Goal: Task Accomplishment & Management: Use online tool/utility

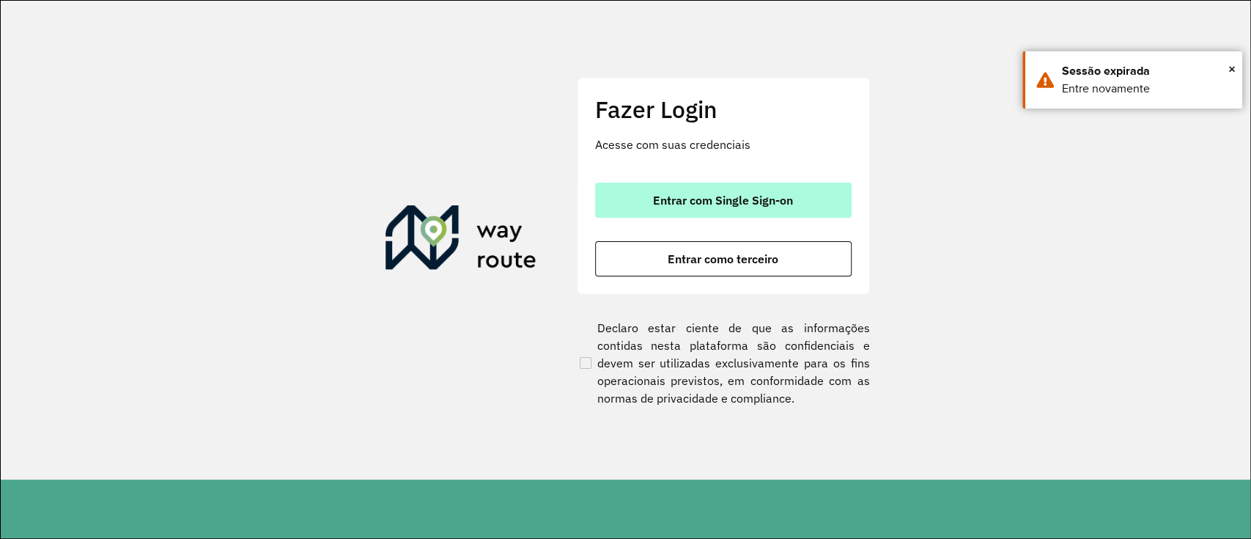
click at [721, 199] on span "Entrar com Single Sign-on" at bounding box center [723, 200] width 140 height 12
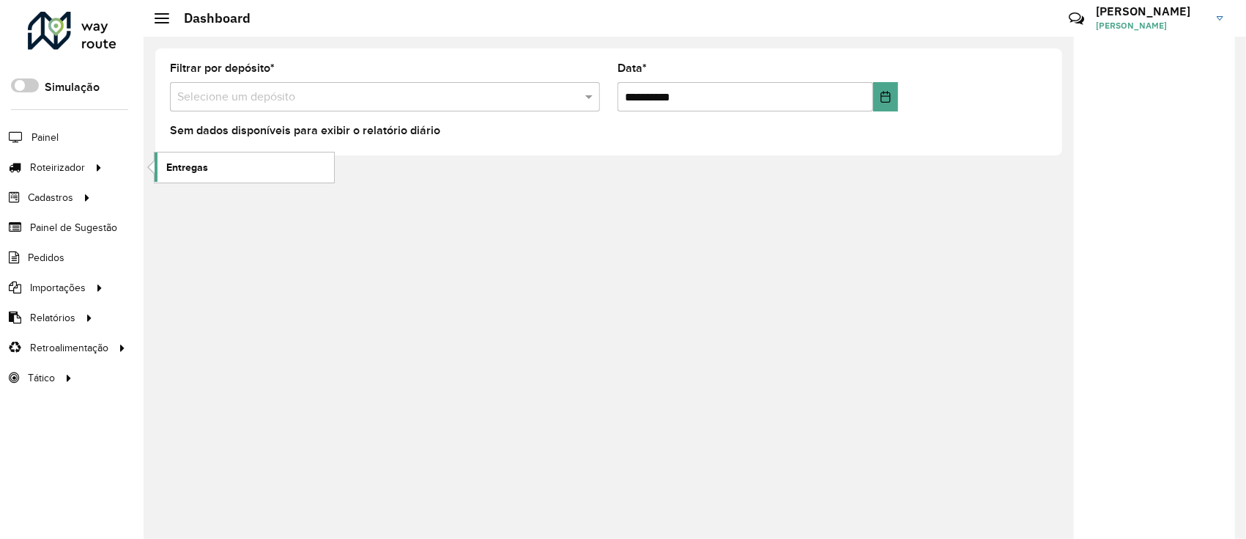
click at [158, 169] on link "Entregas" at bounding box center [245, 166] width 180 height 29
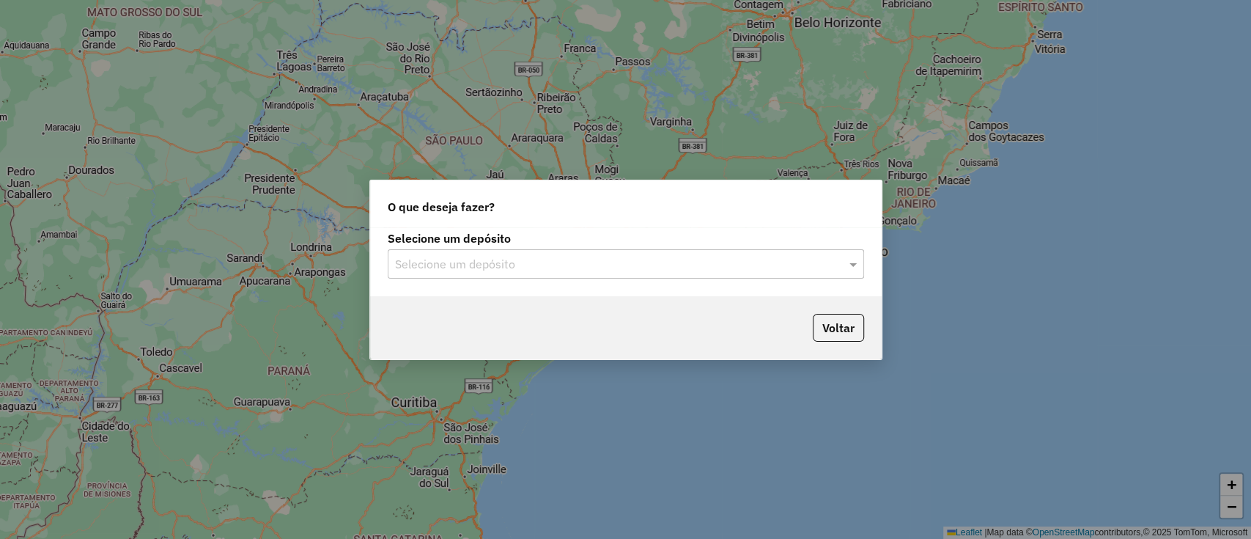
click at [610, 251] on div "Selecione um depósito" at bounding box center [626, 263] width 476 height 29
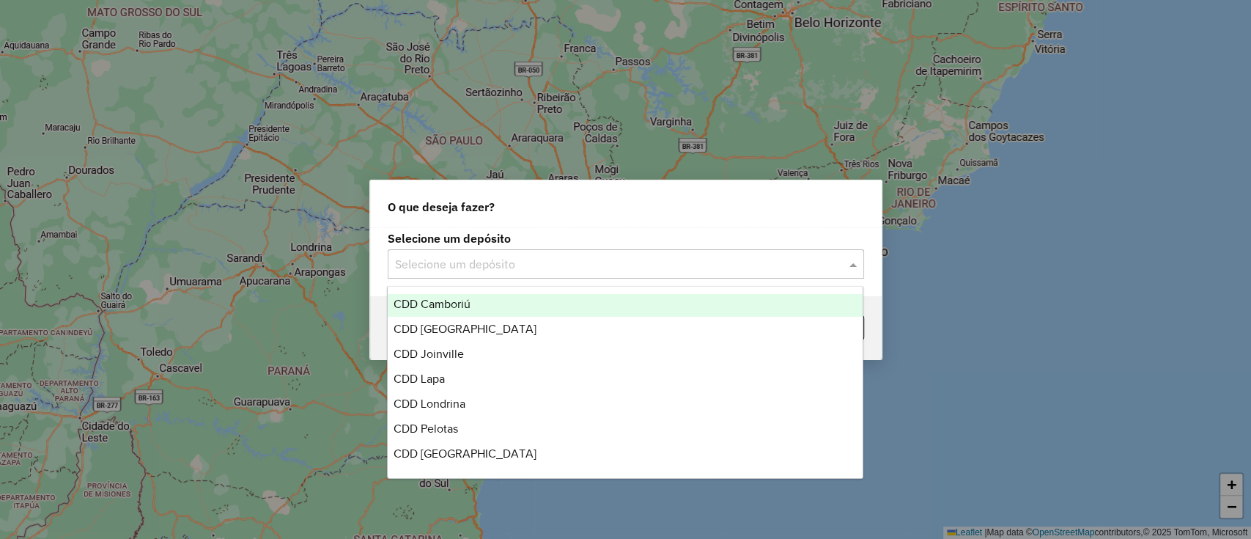
scroll to position [172, 0]
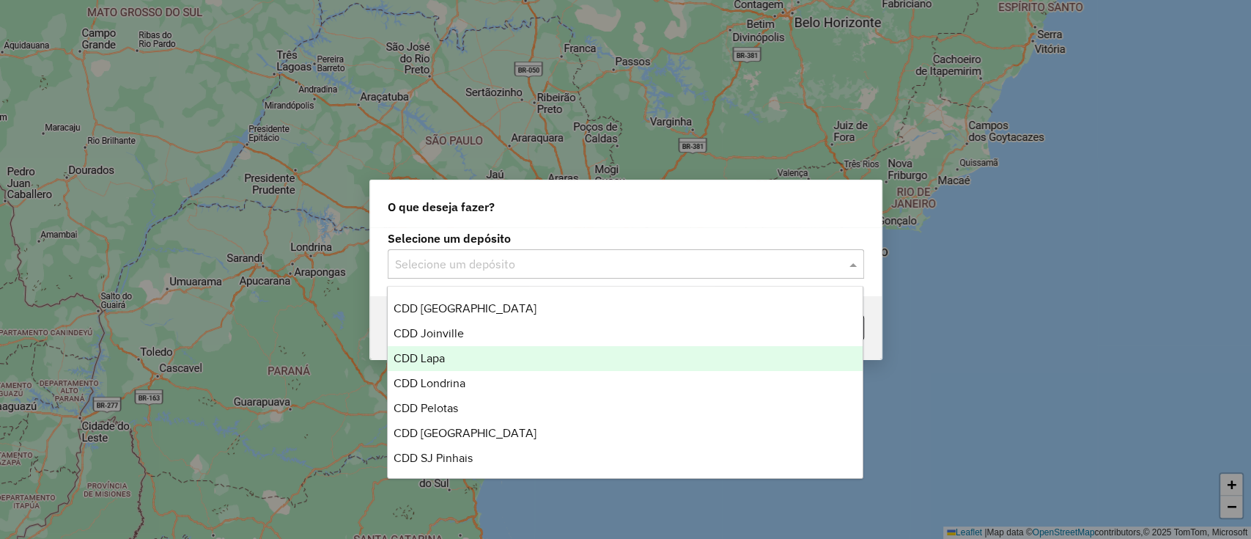
click at [466, 355] on div "CDD Lapa" at bounding box center [625, 358] width 475 height 25
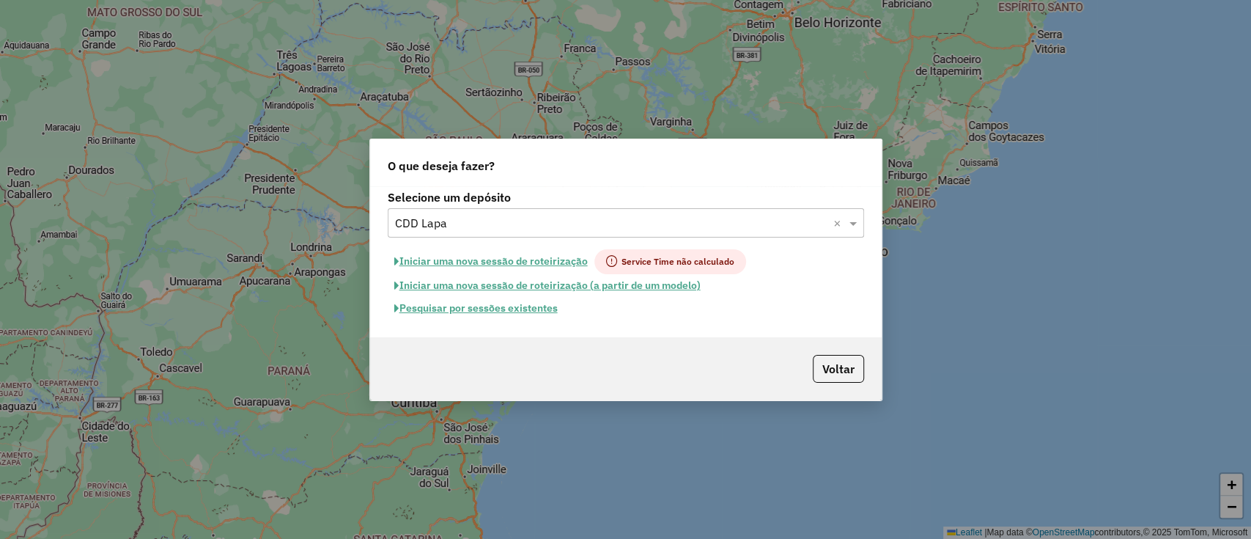
click at [544, 313] on button "Pesquisar por sessões existentes" at bounding box center [476, 308] width 177 height 23
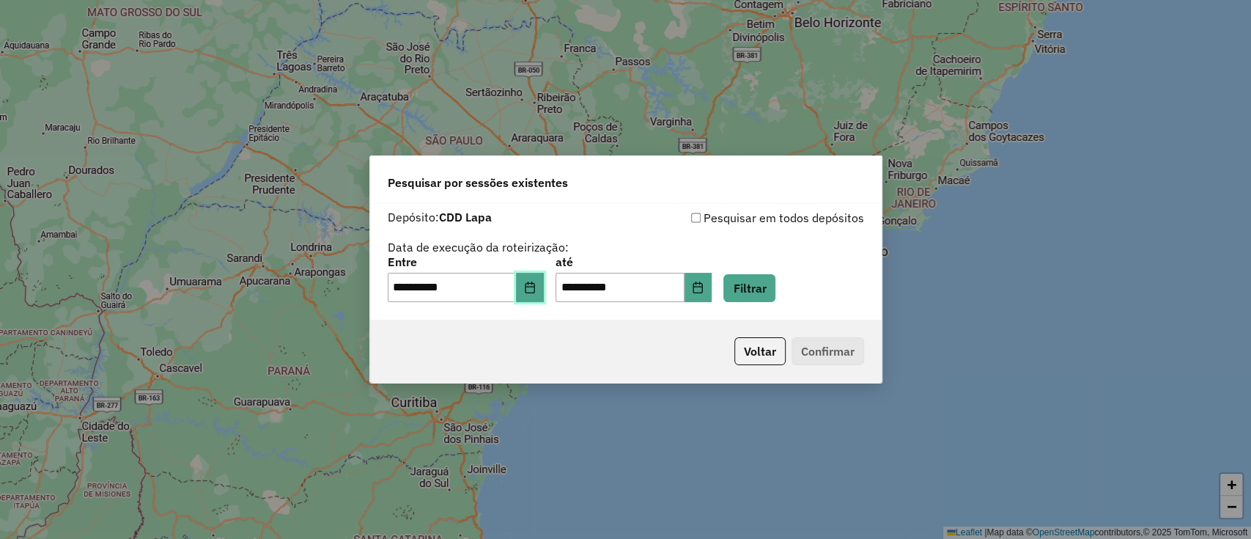
click at [527, 284] on button "Choose Date" at bounding box center [530, 287] width 28 height 29
click at [771, 278] on button "Filtrar" at bounding box center [749, 288] width 52 height 28
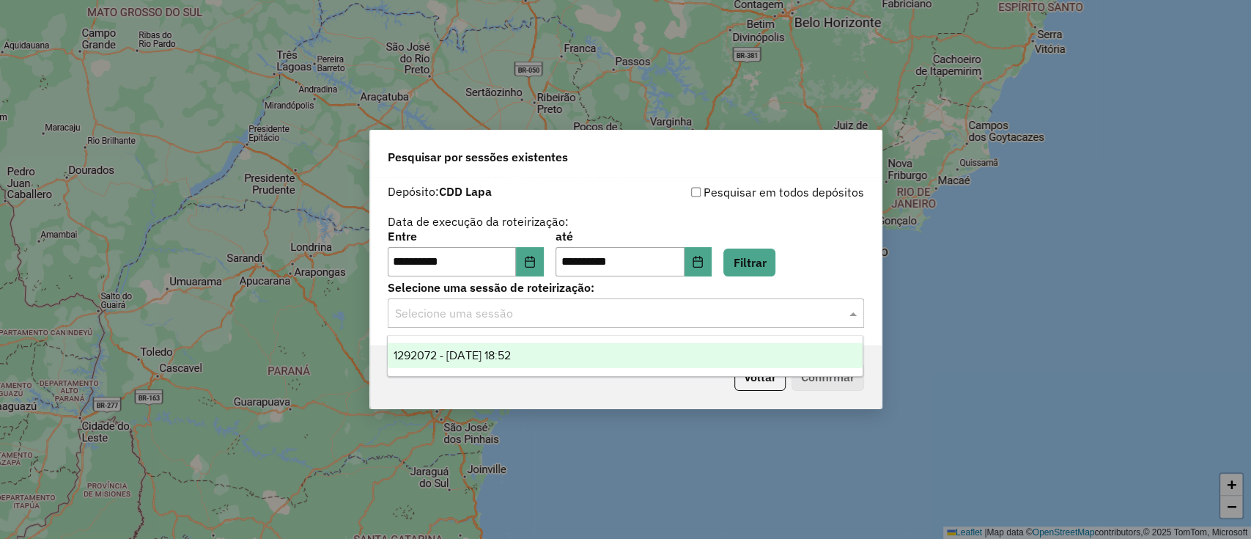
click at [767, 300] on div "Selecione uma sessão" at bounding box center [626, 312] width 476 height 29
click at [458, 355] on span "1292072 - 10/10/2025 18:52" at bounding box center [451, 355] width 117 height 12
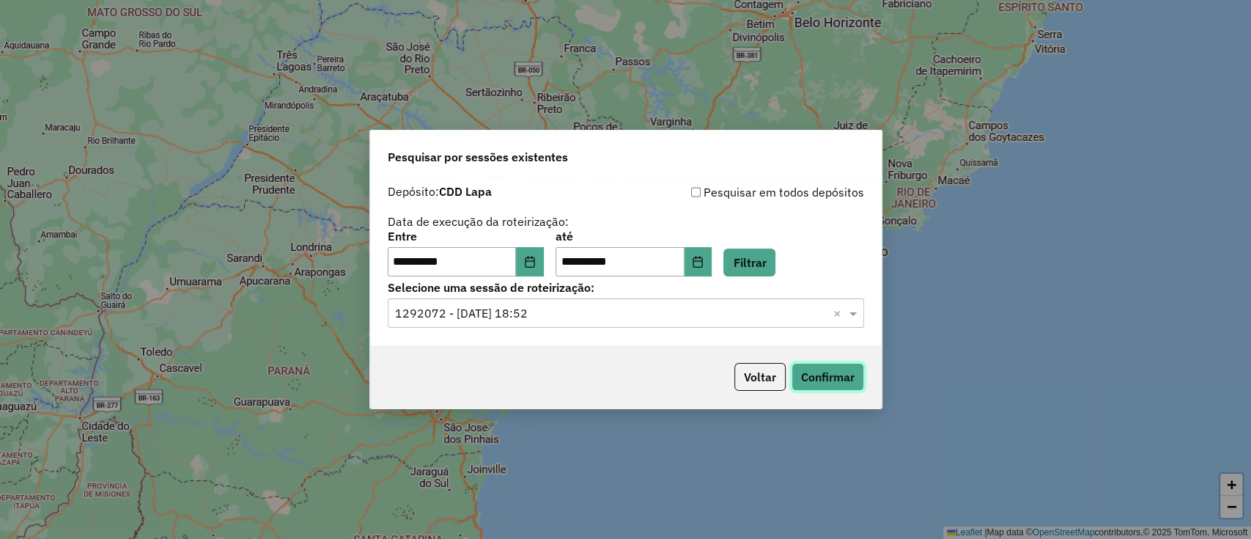
click at [819, 378] on button "Confirmar" at bounding box center [827, 377] width 73 height 28
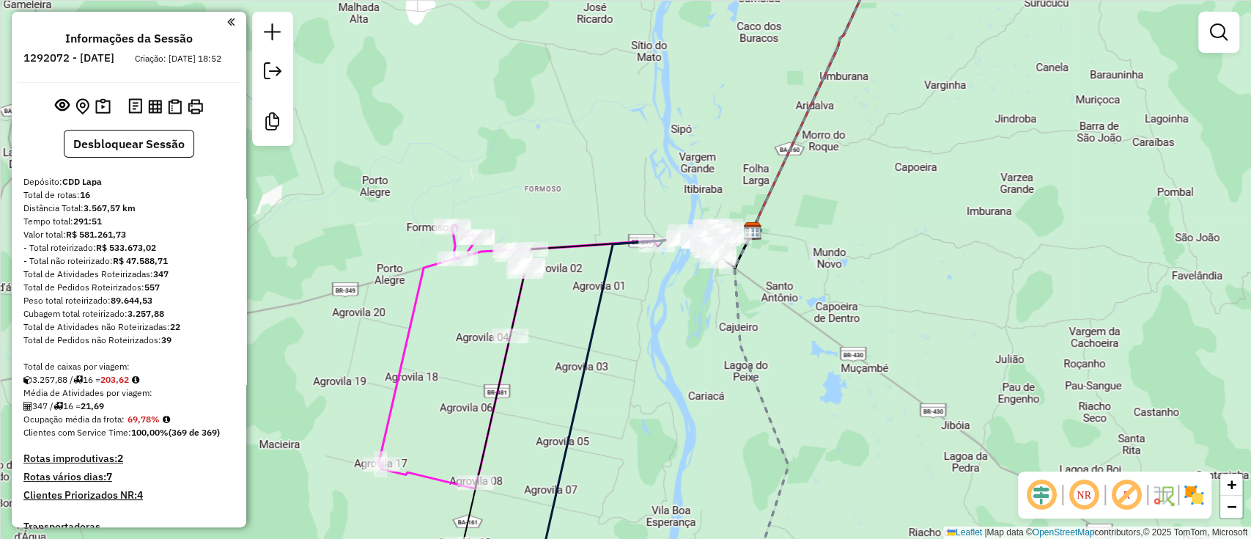
click at [422, 289] on icon at bounding box center [518, 356] width 278 height 264
select select "**********"
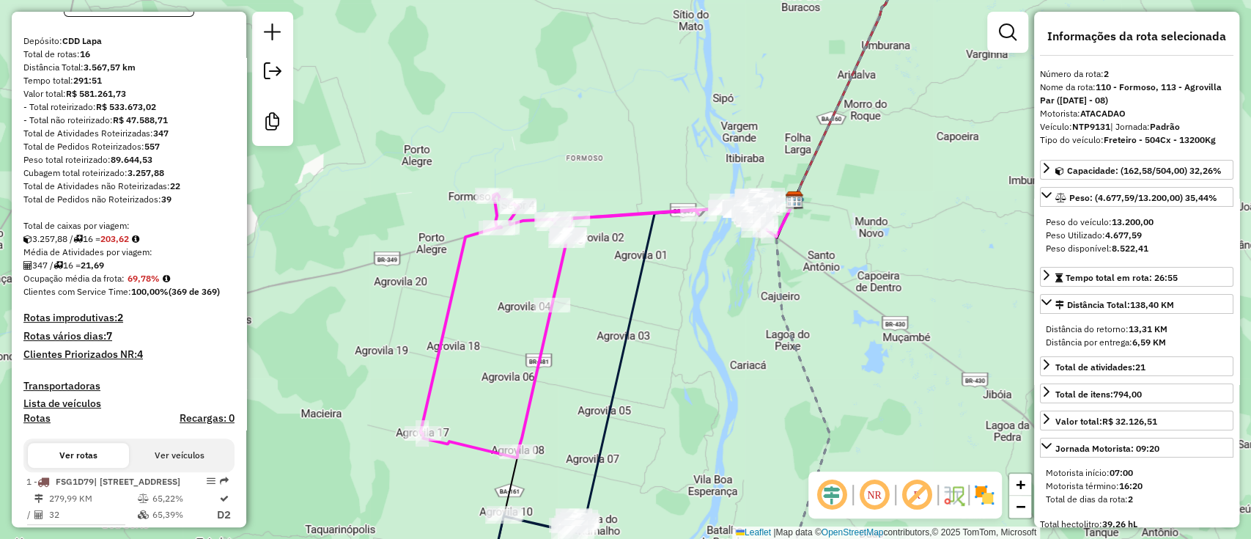
click at [525, 278] on div "Janela de atendimento Grade de atendimento Capacidade Transportadoras Veículos …" at bounding box center [625, 269] width 1251 height 539
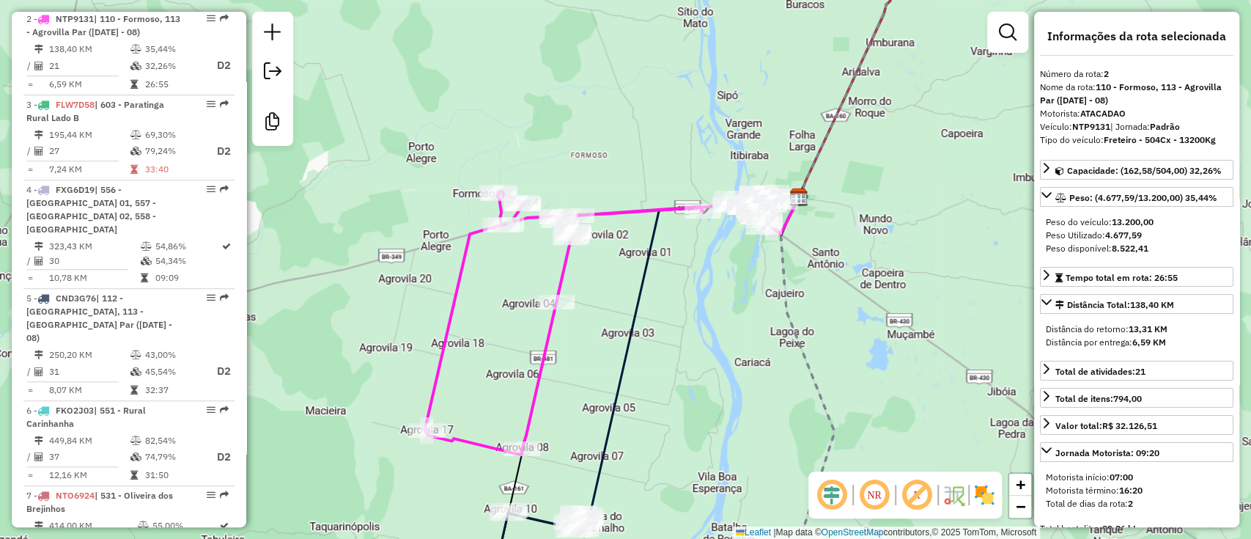
scroll to position [711, 0]
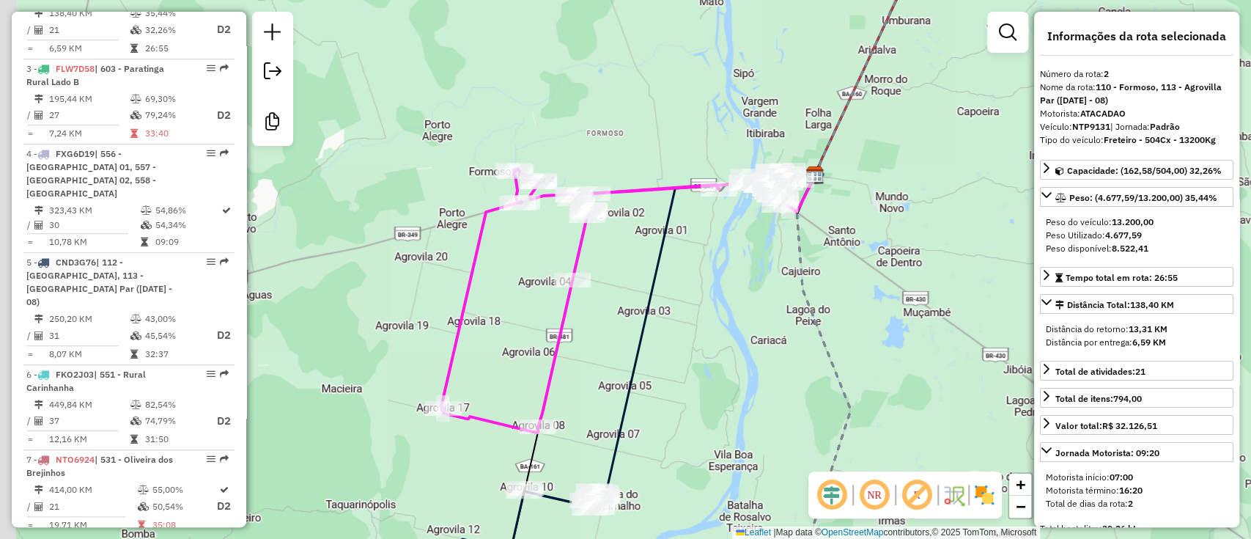
drag, startPoint x: 593, startPoint y: 294, endPoint x: 667, endPoint y: 226, distance: 100.1
click at [667, 228] on div "Janela de atendimento Grade de atendimento Capacidade Transportadoras Veículos …" at bounding box center [625, 269] width 1251 height 539
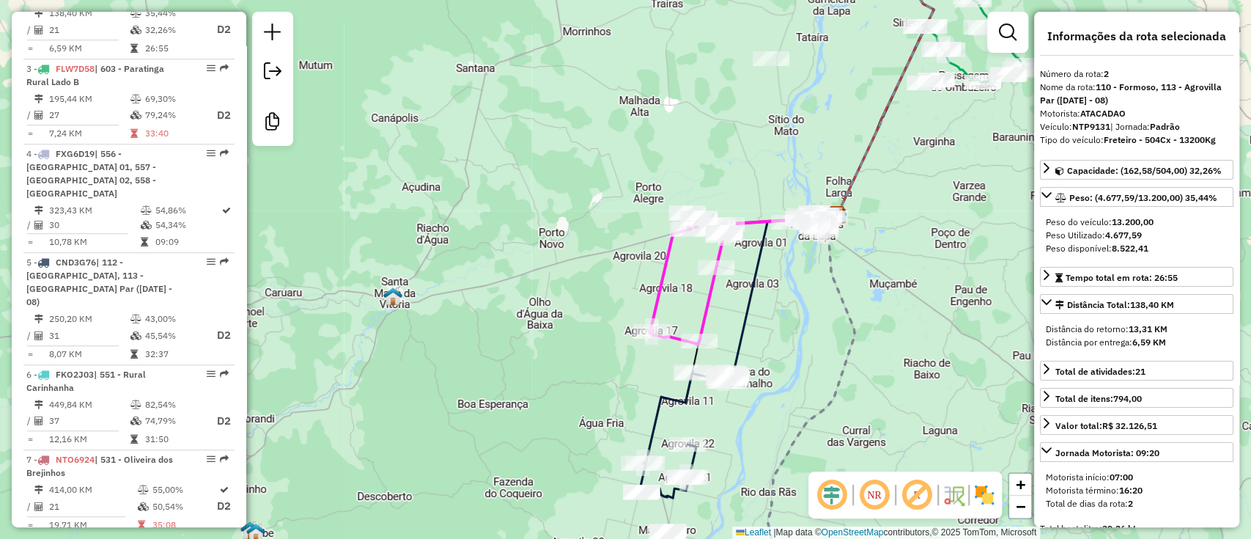
click at [670, 407] on icon at bounding box center [685, 434] width 90 height 126
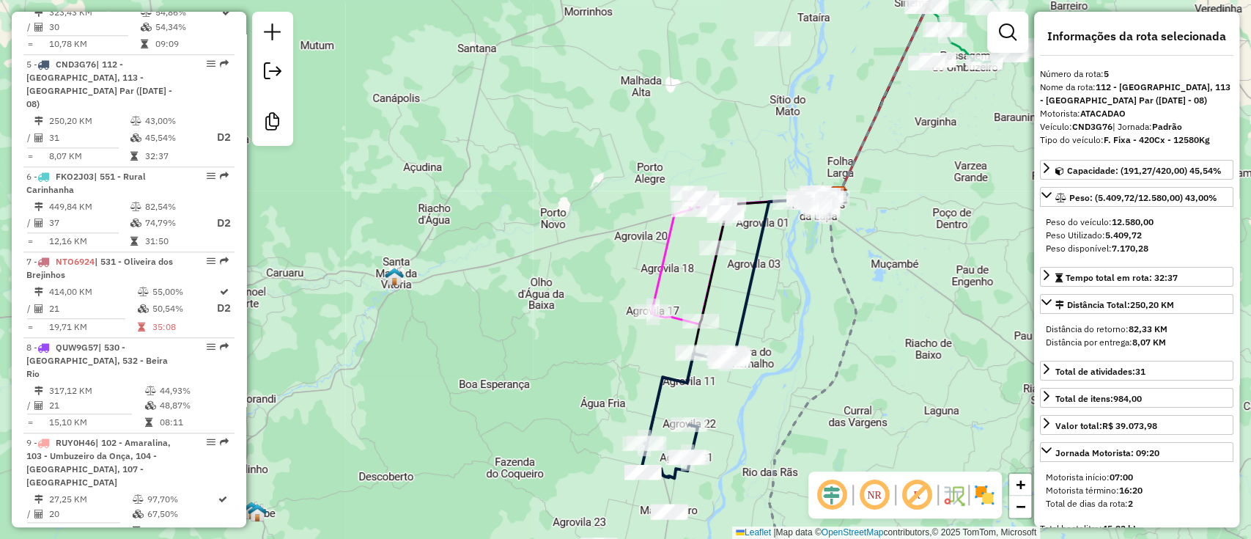
drag, startPoint x: 838, startPoint y: 415, endPoint x: 846, endPoint y: 366, distance: 49.6
click at [846, 371] on div "Janela de atendimento Grade de atendimento Capacidade Transportadoras Veículos …" at bounding box center [625, 269] width 1251 height 539
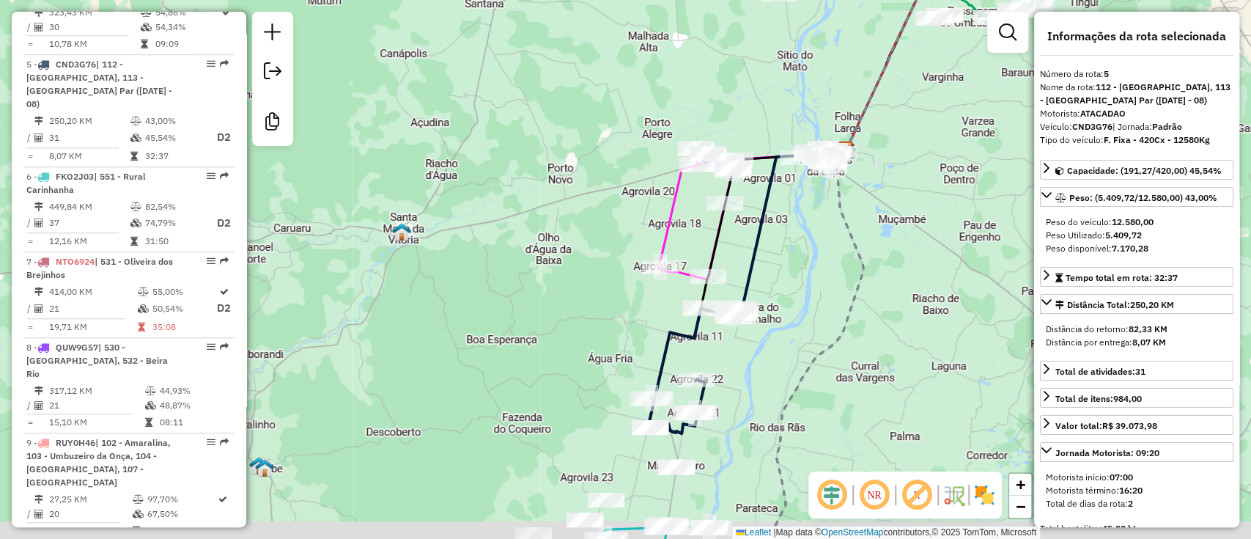
scroll to position [977, 0]
